Goal: Task Accomplishment & Management: Complete application form

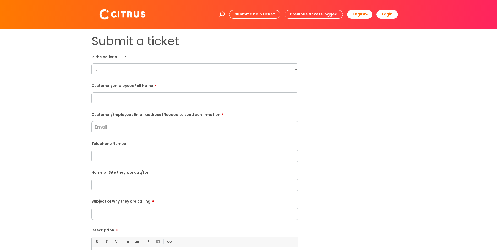
click at [139, 73] on select "... Citrus Customer Citrus Employee Contractor Supplier" at bounding box center [194, 69] width 207 height 12
select select "Citrus Employee"
click at [91, 63] on select "... Citrus Customer Citrus Employee Contractor Supplier" at bounding box center [194, 69] width 207 height 12
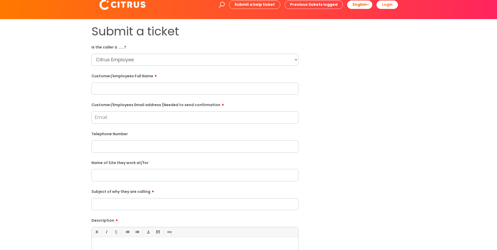
scroll to position [26, 0]
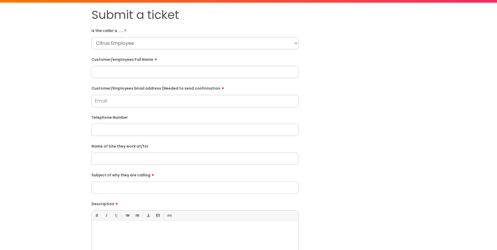
drag, startPoint x: 136, startPoint y: 185, endPoint x: 47, endPoint y: 197, distance: 90.0
click at [136, 185] on input "Subject of why they are calling" at bounding box center [194, 187] width 207 height 12
paste input "New Theatre Royal"
type input "New Theatre Royal"
drag, startPoint x: 150, startPoint y: 70, endPoint x: 136, endPoint y: 78, distance: 15.8
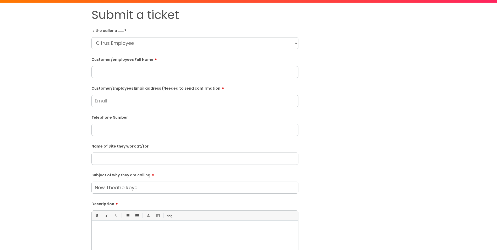
click at [150, 70] on input "text" at bounding box center [194, 72] width 207 height 12
type input "R"
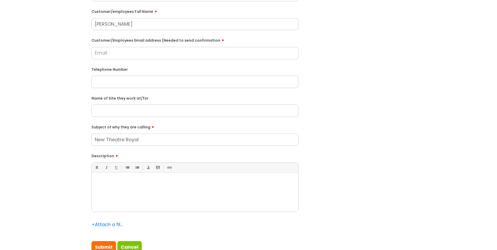
scroll to position [79, 0]
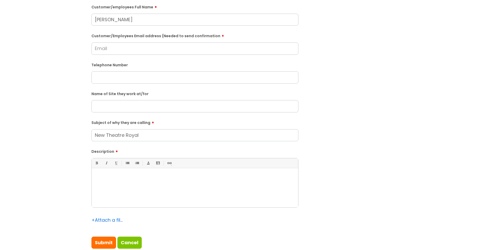
type input "Hayleigh Blann"
click at [162, 186] on div at bounding box center [195, 189] width 206 height 36
click at [139, 51] on input "Customer/Employees Email address (Needed to send confirmation" at bounding box center [194, 48] width 207 height 12
paste input "blannheyleigh744@gmail.com"
type input "blannheyleigh744@gmail.com"
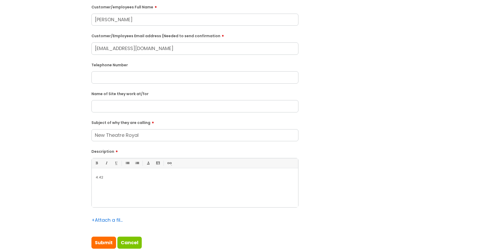
click at [158, 80] on input "text" at bounding box center [194, 77] width 207 height 12
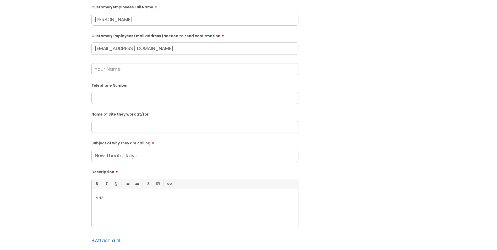
click at [140, 98] on input "text" at bounding box center [194, 98] width 207 height 12
click at [129, 129] on input "text" at bounding box center [194, 127] width 207 height 12
paste input "New Theatre Royal"
type input "New Theatre Royal"
drag, startPoint x: 150, startPoint y: 157, endPoint x: 61, endPoint y: 146, distance: 89.1
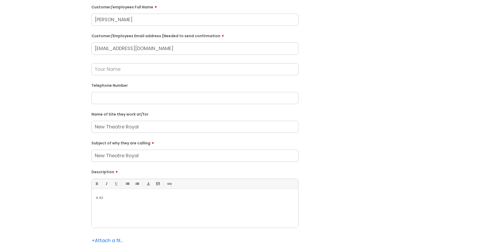
click at [62, 146] on div "Submit a ticket Is the caller a ......? ... Citrus Customer Citrus Employee Con…" at bounding box center [248, 116] width 486 height 322
type input "Unable to clock in"
click at [105, 194] on div "4.4 2" at bounding box center [195, 209] width 206 height 36
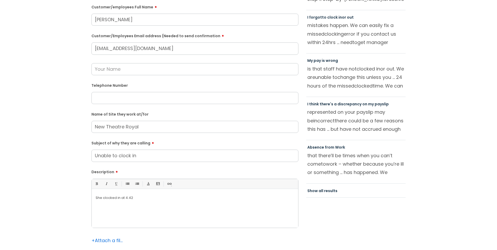
click at [158, 203] on div "She clocked in at 4.4 2" at bounding box center [195, 209] width 206 height 36
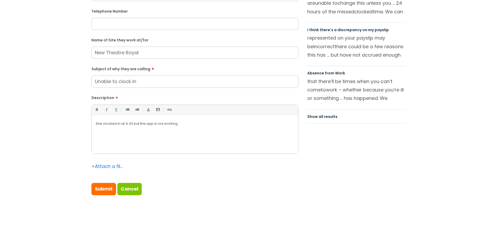
scroll to position [157, 0]
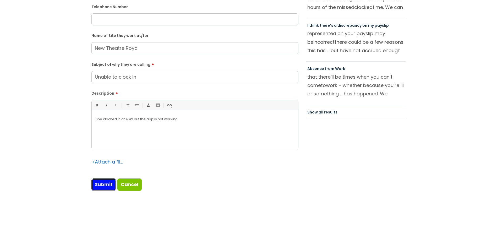
click at [111, 187] on input "Submit" at bounding box center [103, 184] width 25 height 12
type input "Please Wait..."
